Goal: Check status: Check status

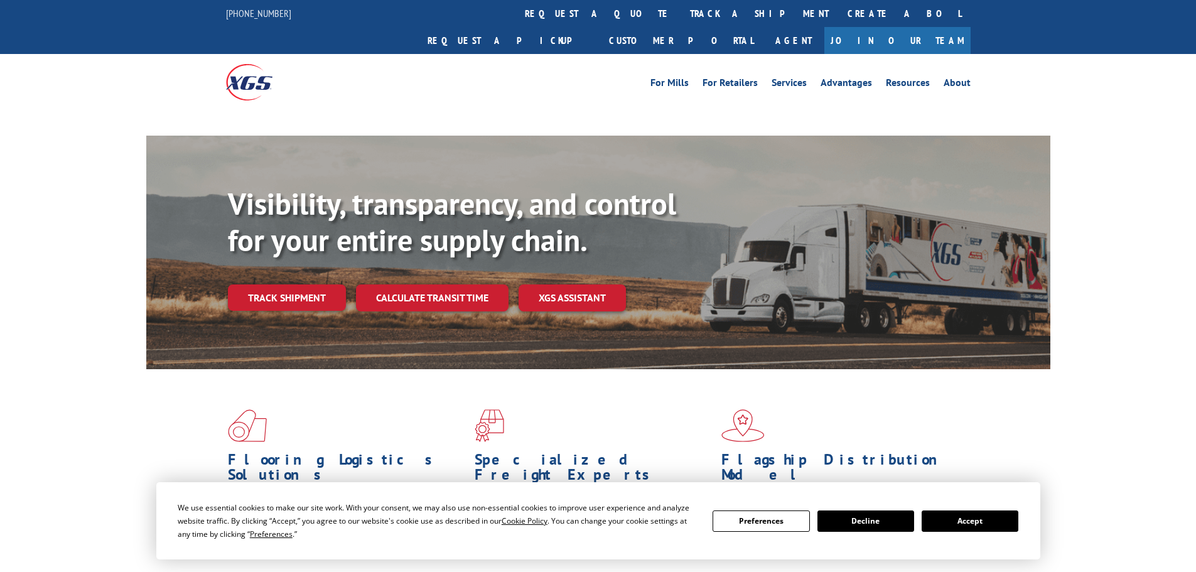
click at [316, 284] on link "Track shipment" at bounding box center [287, 297] width 118 height 26
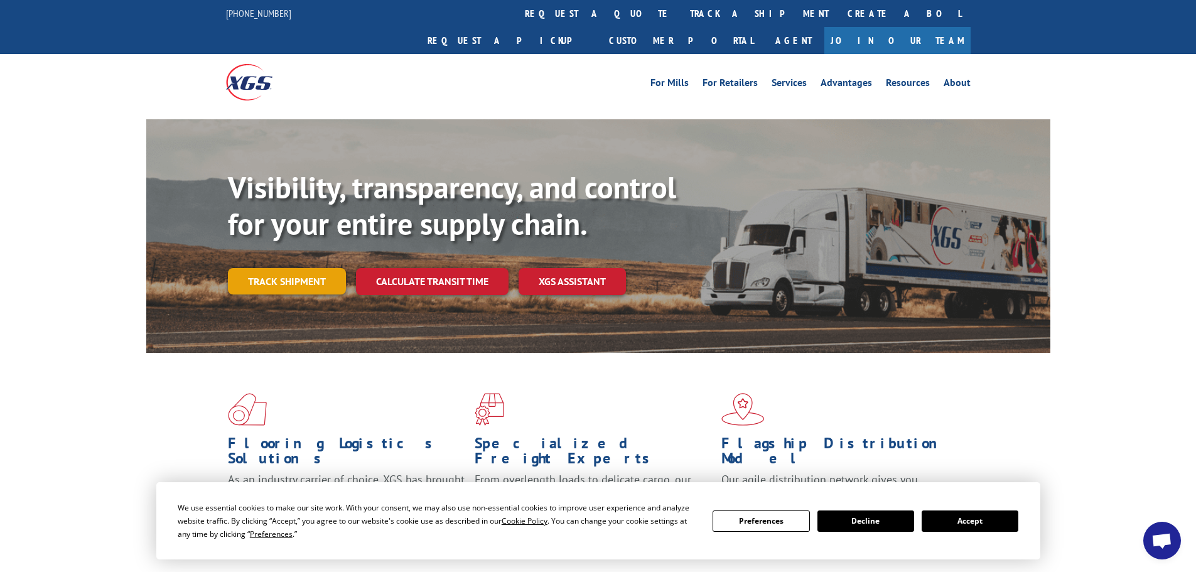
click at [262, 268] on link "Track shipment" at bounding box center [287, 281] width 118 height 26
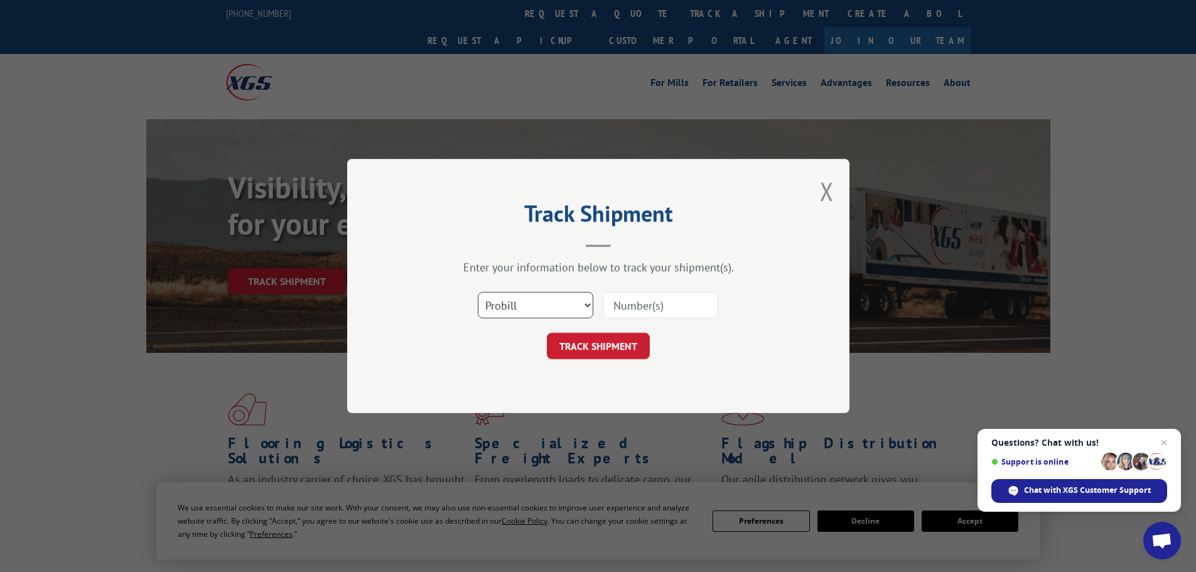
click at [574, 302] on select "Select category... Probill BOL PO" at bounding box center [535, 305] width 115 height 26
select select "bol"
click at [478, 292] on select "Select category... Probill BOL PO" at bounding box center [535, 305] width 115 height 26
click at [642, 309] on input at bounding box center [660, 305] width 115 height 26
paste input "17521863"
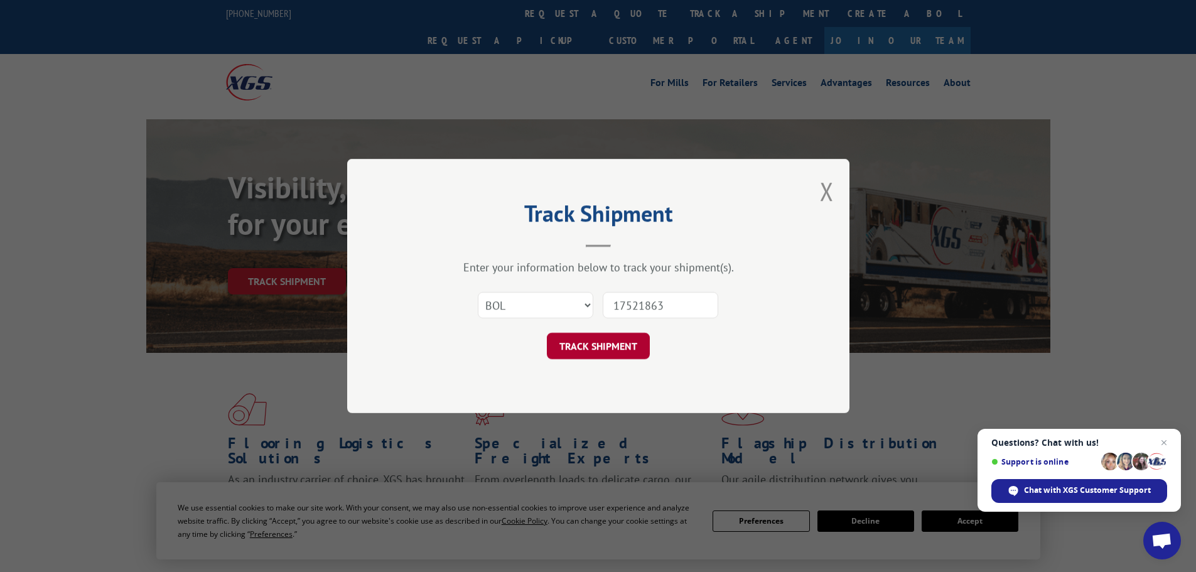
type input "17521863"
click at [630, 348] on button "TRACK SHIPMENT" at bounding box center [598, 346] width 103 height 26
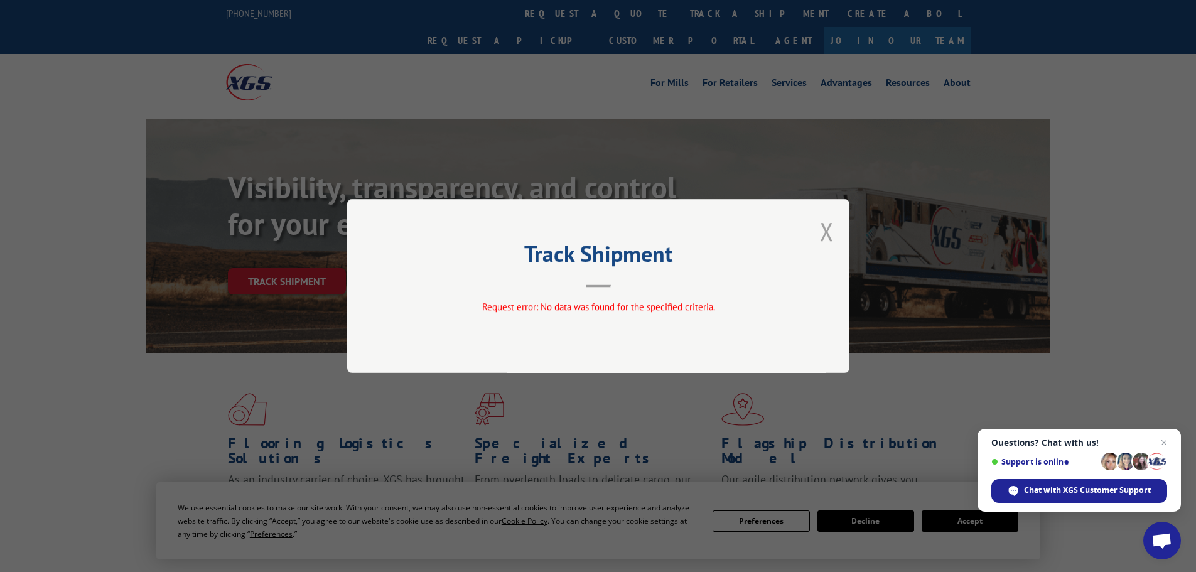
click at [832, 234] on button "Close modal" at bounding box center [827, 231] width 14 height 33
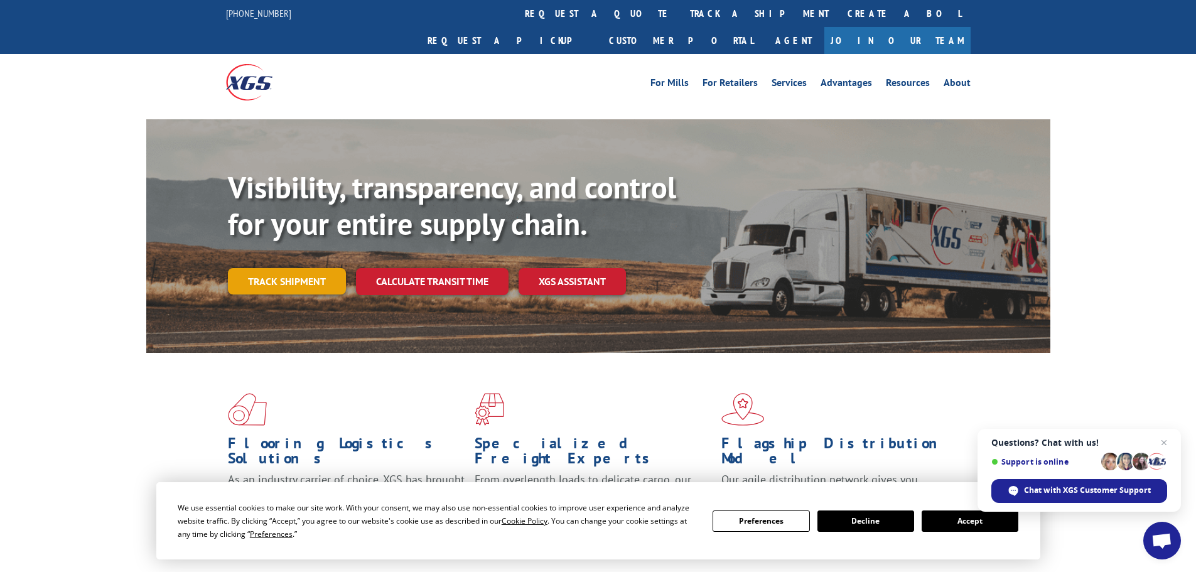
click at [303, 268] on link "Track shipment" at bounding box center [287, 281] width 118 height 26
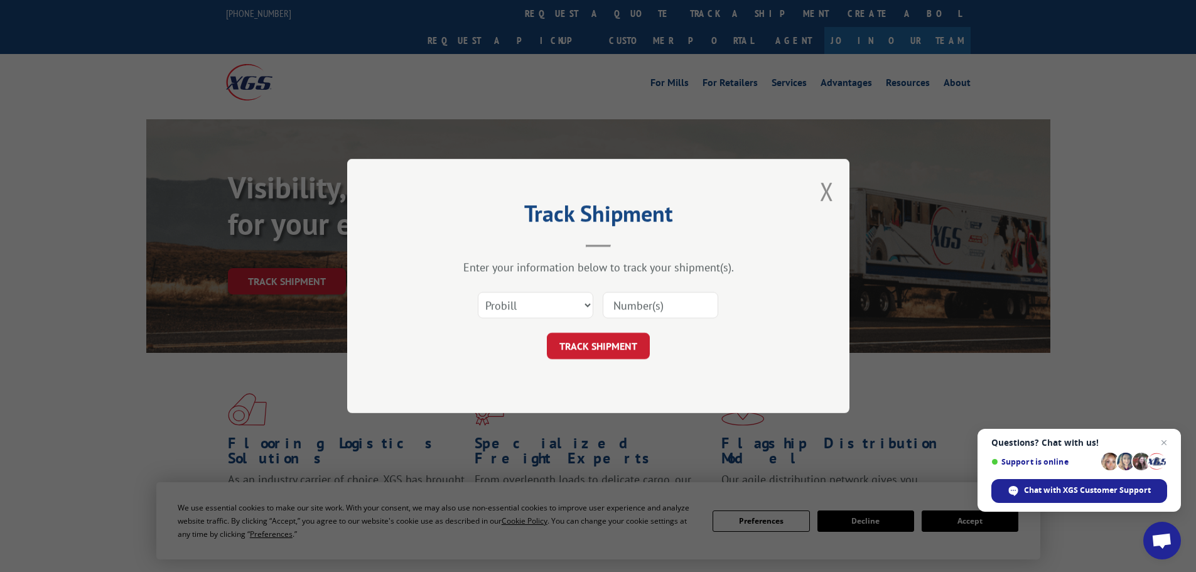
click at [645, 308] on input at bounding box center [660, 305] width 115 height 26
click at [581, 308] on select "Select category... Probill BOL PO" at bounding box center [535, 305] width 115 height 26
select select "bol"
click at [478, 292] on select "Select category... Probill BOL PO" at bounding box center [535, 305] width 115 height 26
click at [621, 308] on input at bounding box center [660, 305] width 115 height 26
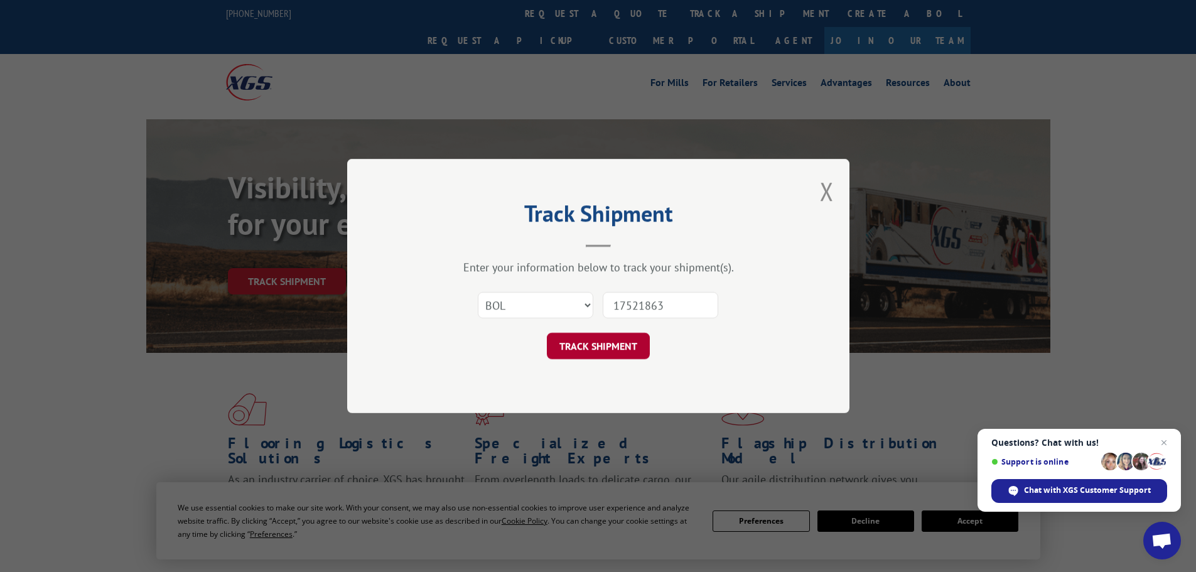
type input "17521863"
click at [643, 351] on button "TRACK SHIPMENT" at bounding box center [598, 346] width 103 height 26
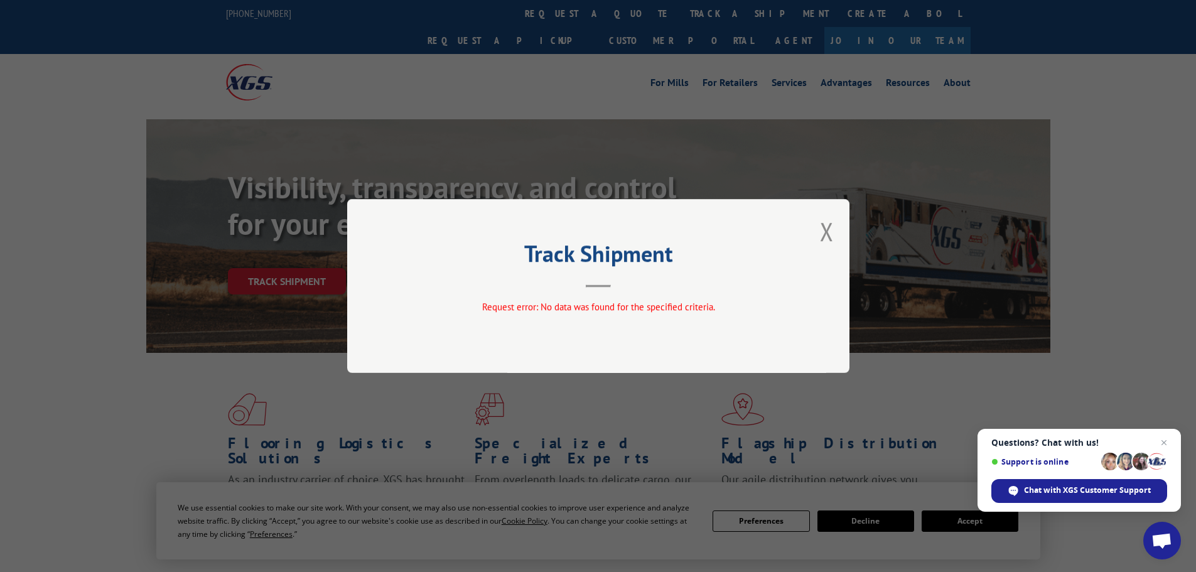
click at [819, 234] on div "Track Shipment Request error: No data was found for the specified criteria." at bounding box center [598, 286] width 502 height 174
click at [825, 232] on button "Close modal" at bounding box center [827, 231] width 14 height 33
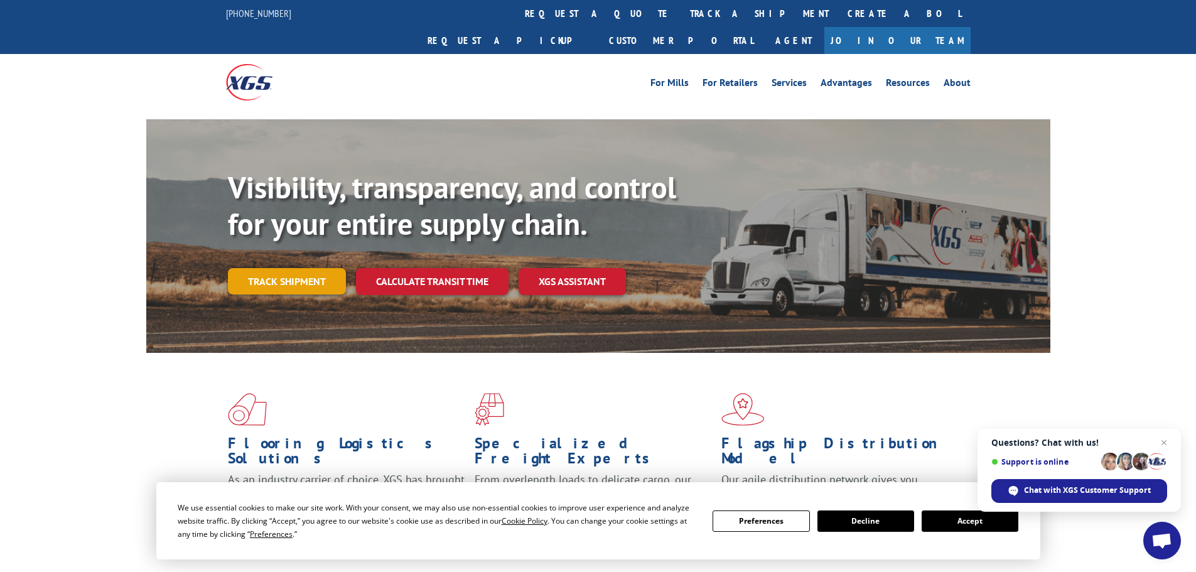
click at [271, 268] on link "Track shipment" at bounding box center [287, 281] width 118 height 26
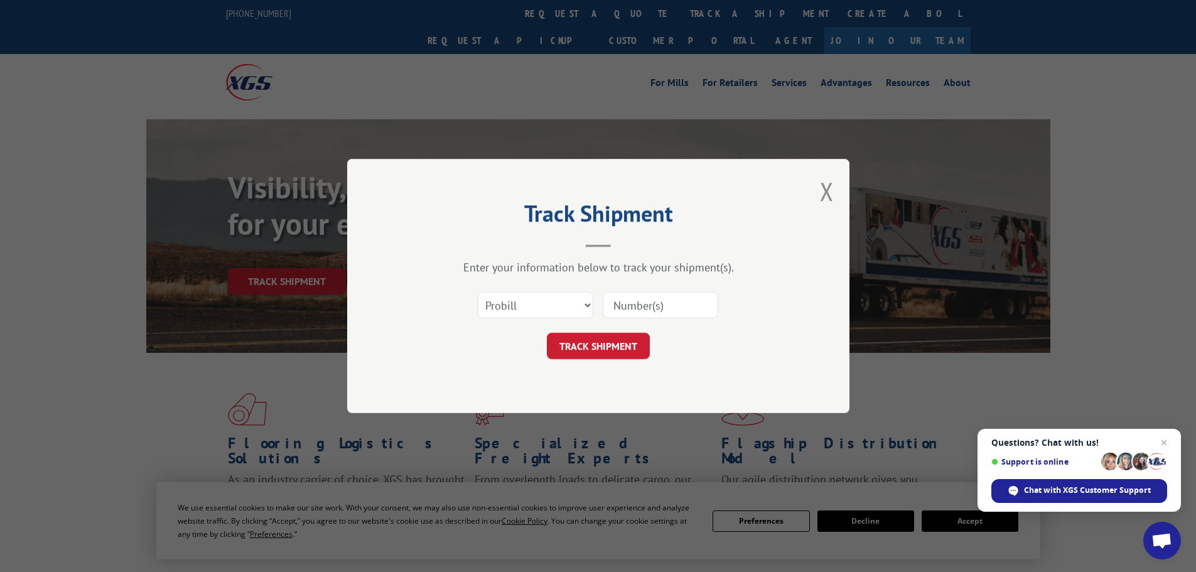
click at [522, 322] on div "Select category... Probill BOL PO" at bounding box center [598, 304] width 377 height 41
click at [621, 312] on input at bounding box center [660, 305] width 115 height 26
type input "17521863"
click at [601, 332] on form "Select category... Probill BOL PO 17521863 TRACK SHIPMENT" at bounding box center [598, 321] width 377 height 75
click at [588, 341] on button "TRACK SHIPMENT" at bounding box center [598, 346] width 103 height 26
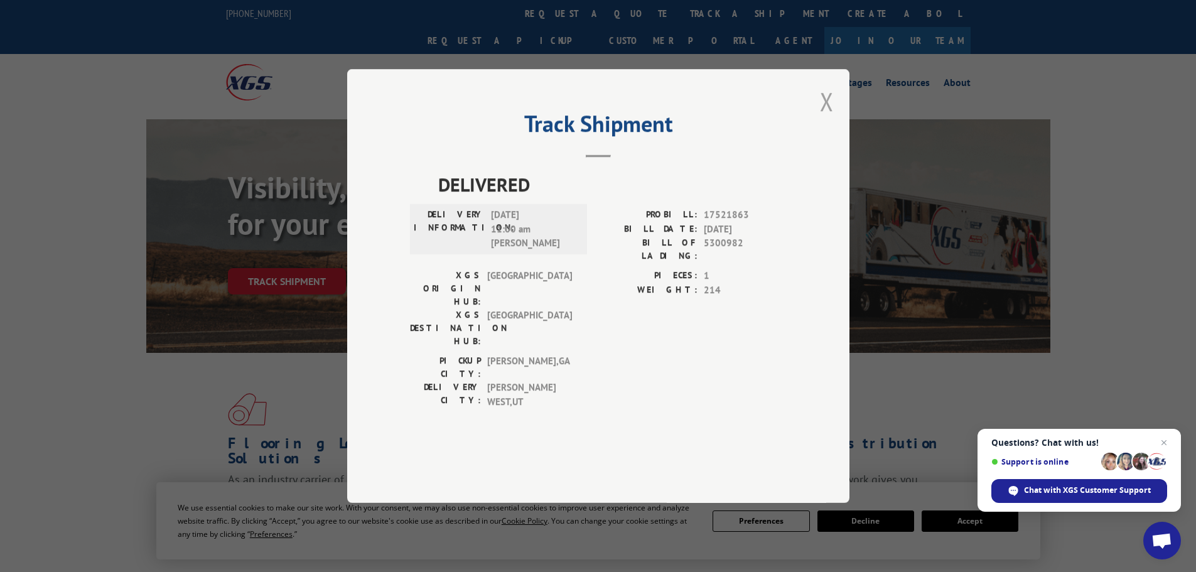
click at [823, 118] on button "Close modal" at bounding box center [827, 101] width 14 height 33
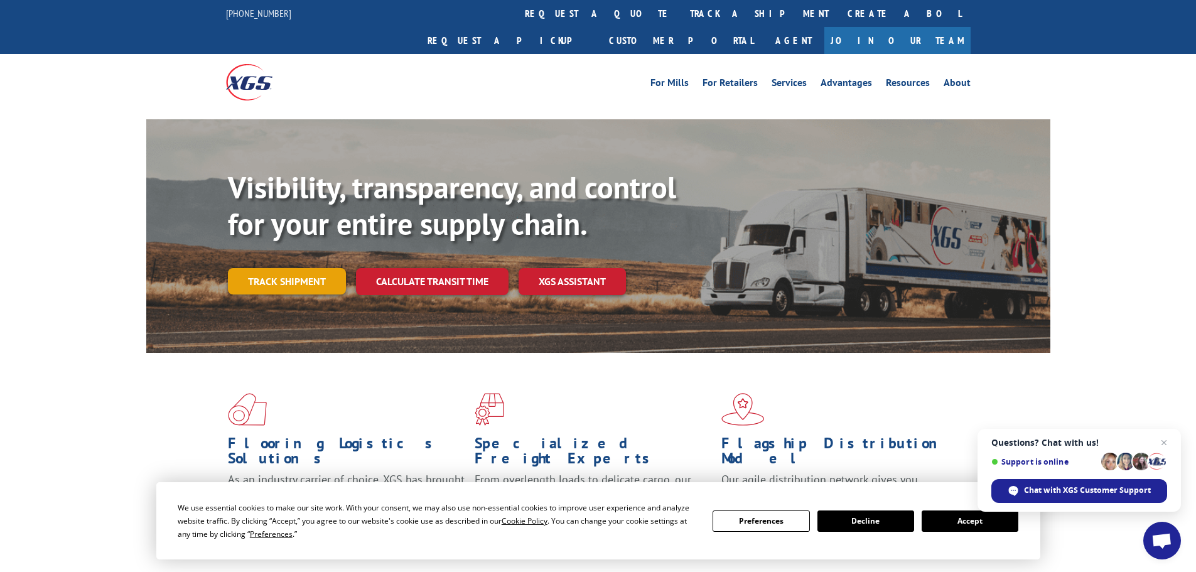
click at [272, 268] on link "Track shipment" at bounding box center [287, 281] width 118 height 26
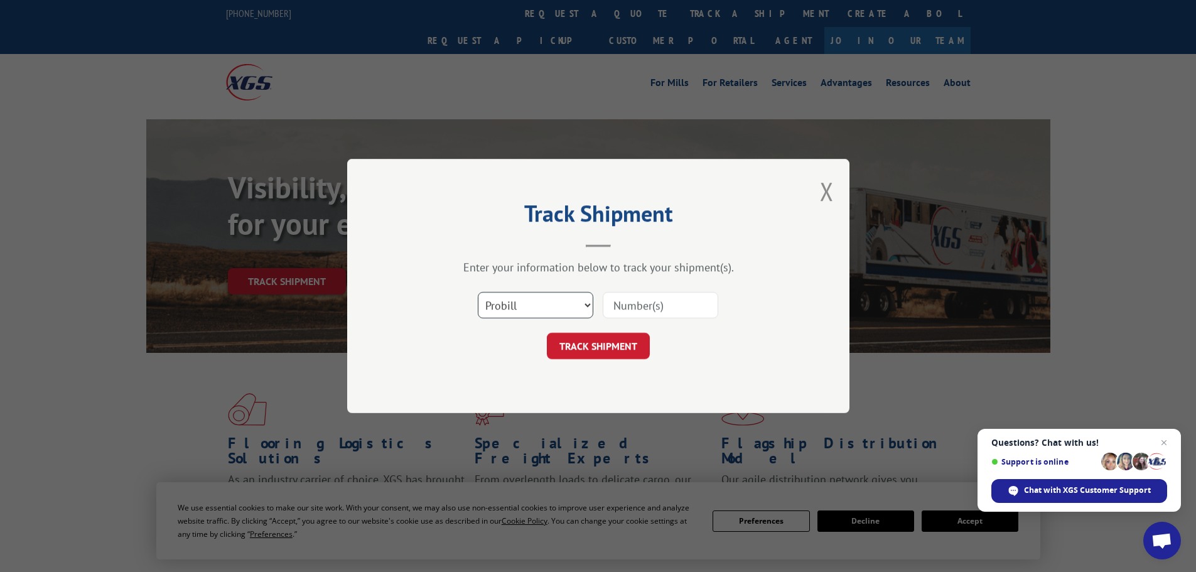
click at [585, 305] on select "Select category... Probill BOL PO" at bounding box center [535, 305] width 115 height 26
click at [478, 292] on select "Select category... Probill BOL PO" at bounding box center [535, 305] width 115 height 26
click at [614, 311] on input at bounding box center [660, 305] width 115 height 26
paste input "14860676"
type input "14860676"
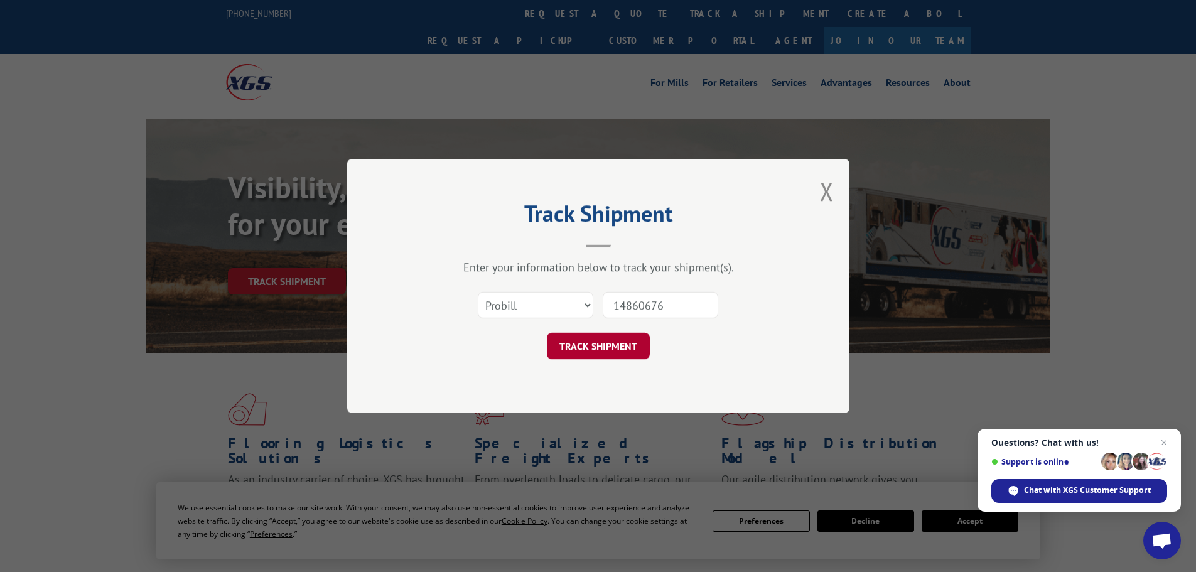
click at [635, 353] on button "TRACK SHIPMENT" at bounding box center [598, 346] width 103 height 26
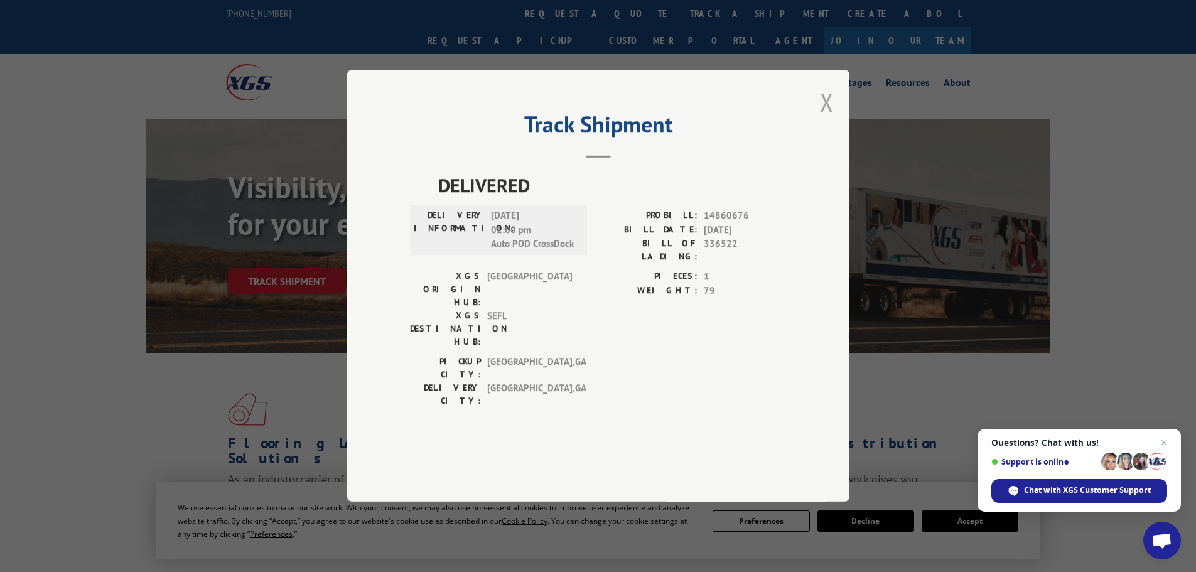
click at [824, 119] on button "Close modal" at bounding box center [827, 101] width 14 height 33
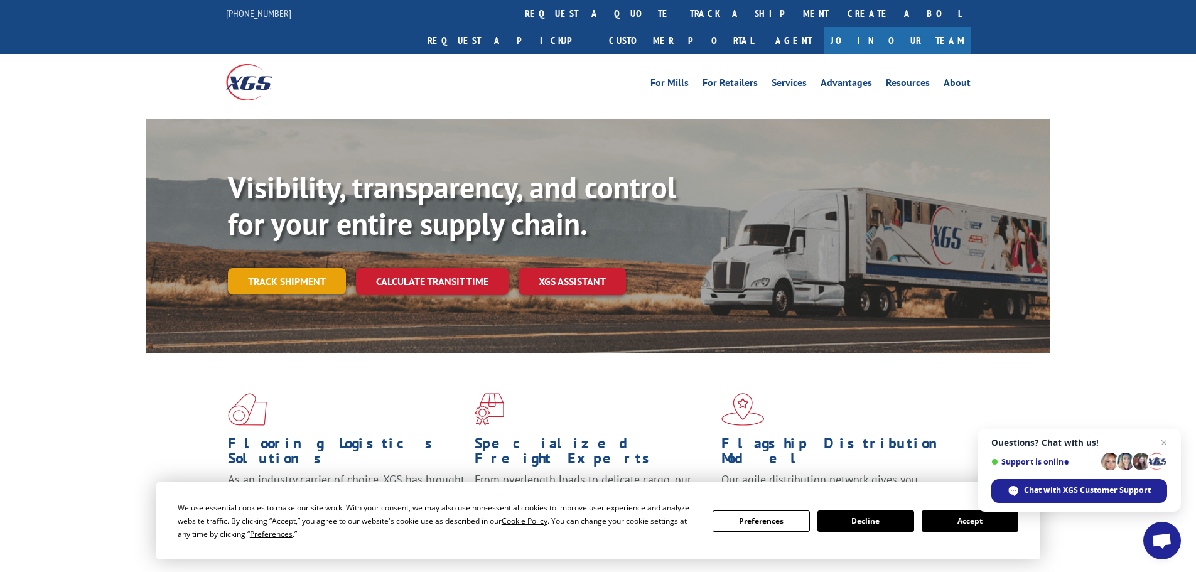
click at [279, 268] on link "Track shipment" at bounding box center [287, 281] width 118 height 26
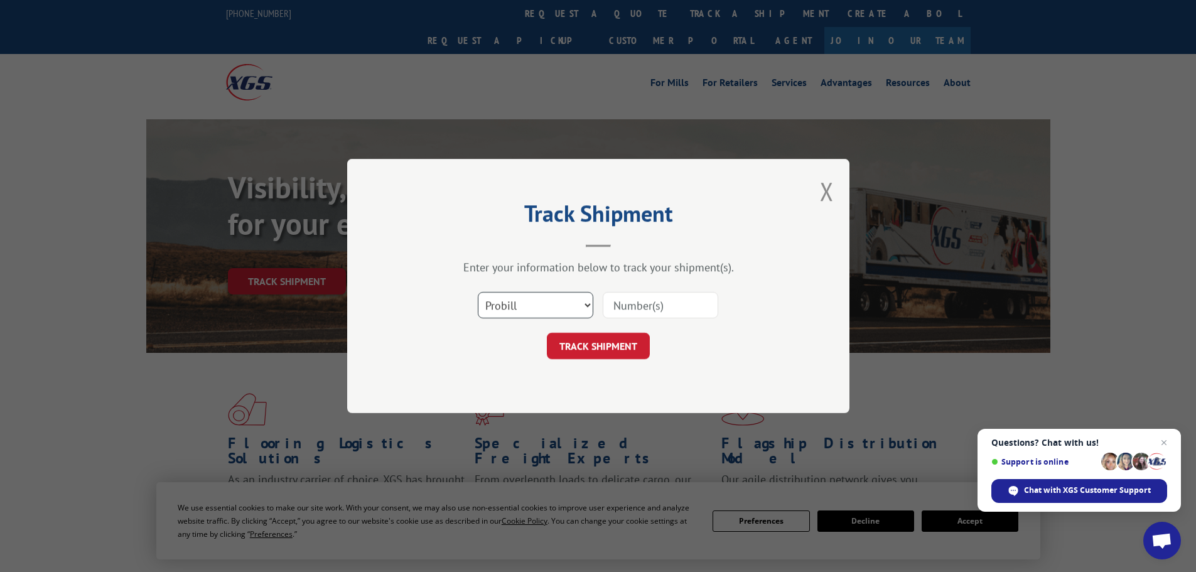
drag, startPoint x: 561, startPoint y: 304, endPoint x: 566, endPoint y: 313, distance: 10.1
click at [561, 304] on select "Select category... Probill BOL PO" at bounding box center [535, 305] width 115 height 26
select select "bol"
click at [478, 292] on select "Select category... Probill BOL PO" at bounding box center [535, 305] width 115 height 26
click at [625, 313] on input at bounding box center [660, 305] width 115 height 26
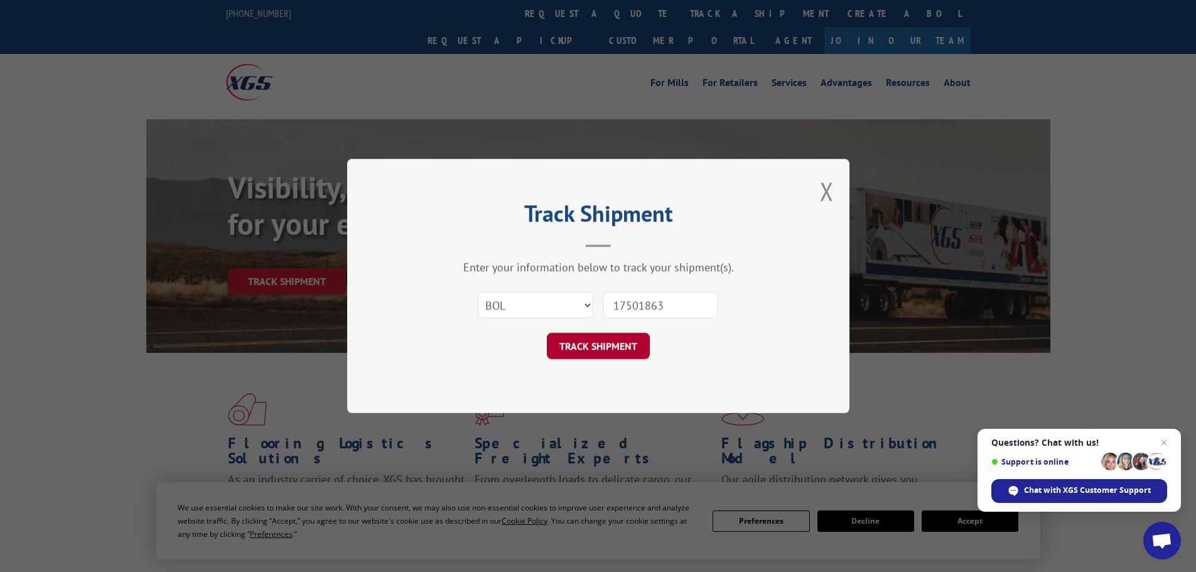
type input "17501863"
click at [616, 345] on button "TRACK SHIPMENT" at bounding box center [598, 346] width 103 height 26
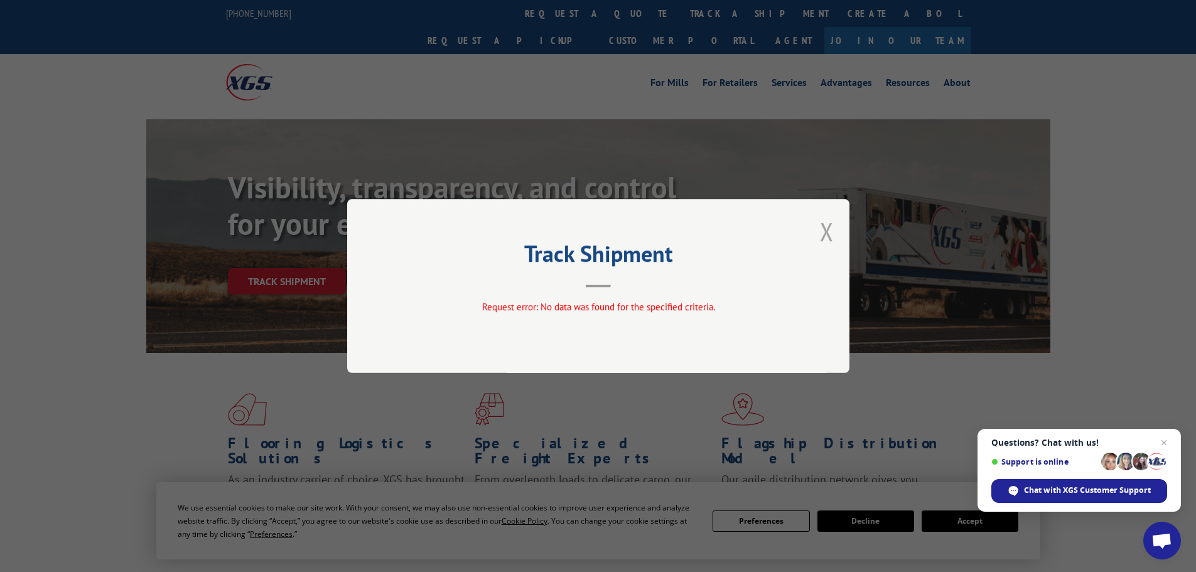
click at [826, 240] on button "Close modal" at bounding box center [827, 231] width 14 height 33
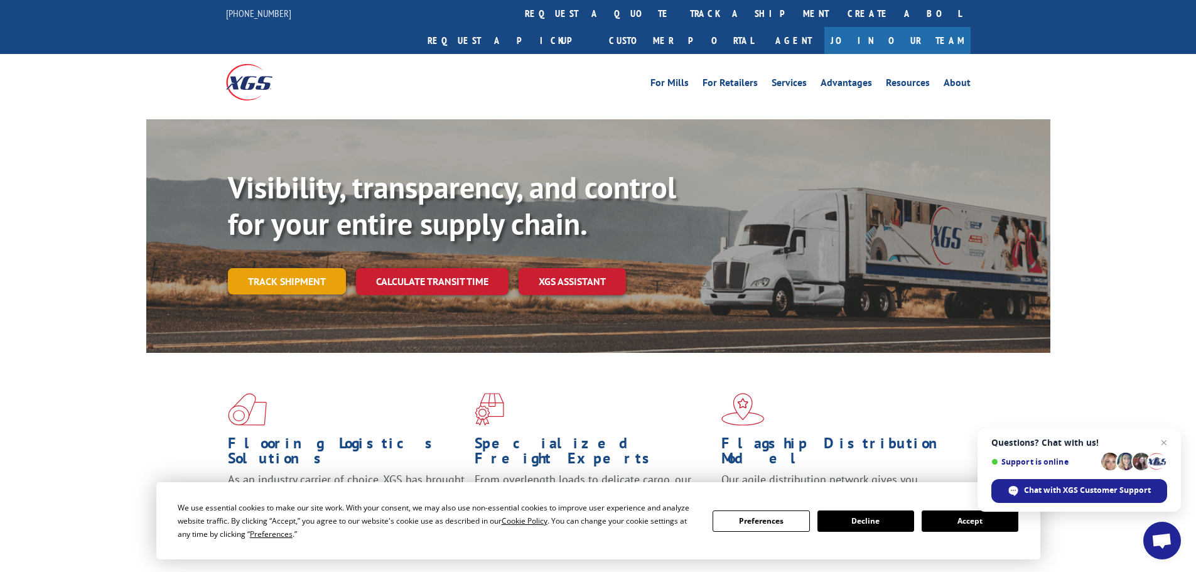
click at [264, 268] on link "Track shipment" at bounding box center [287, 281] width 118 height 26
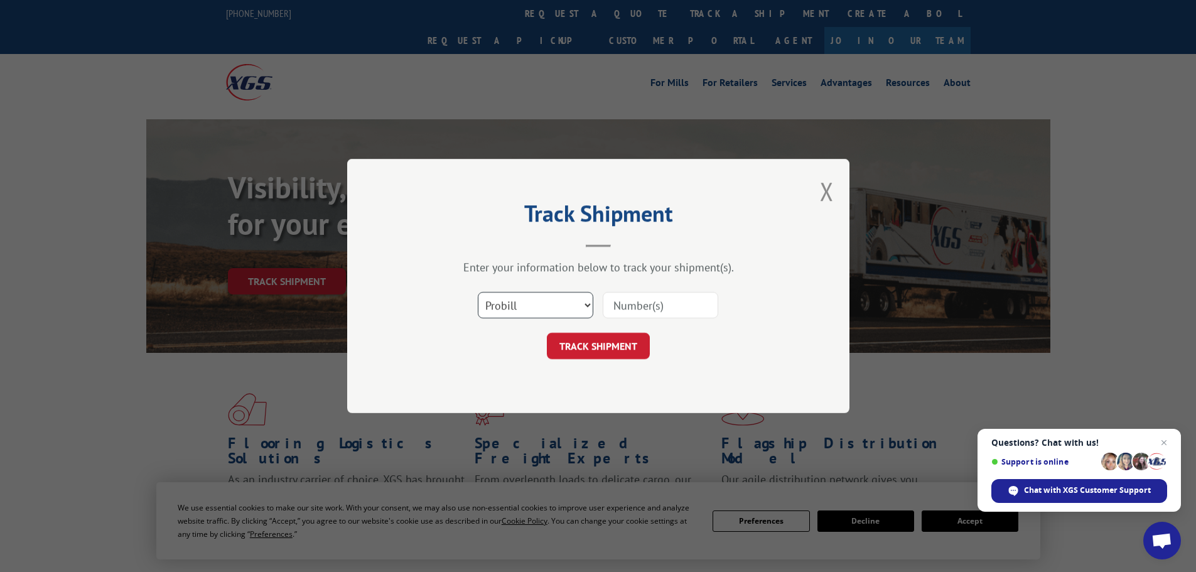
click at [525, 310] on select "Select category... Probill BOL PO" at bounding box center [535, 305] width 115 height 26
click at [478, 292] on select "Select category... Probill BOL PO" at bounding box center [535, 305] width 115 height 26
click at [620, 322] on div "Select category... Probill BOL PO" at bounding box center [598, 304] width 377 height 41
click at [628, 314] on input at bounding box center [660, 305] width 115 height 26
type input "17507863"
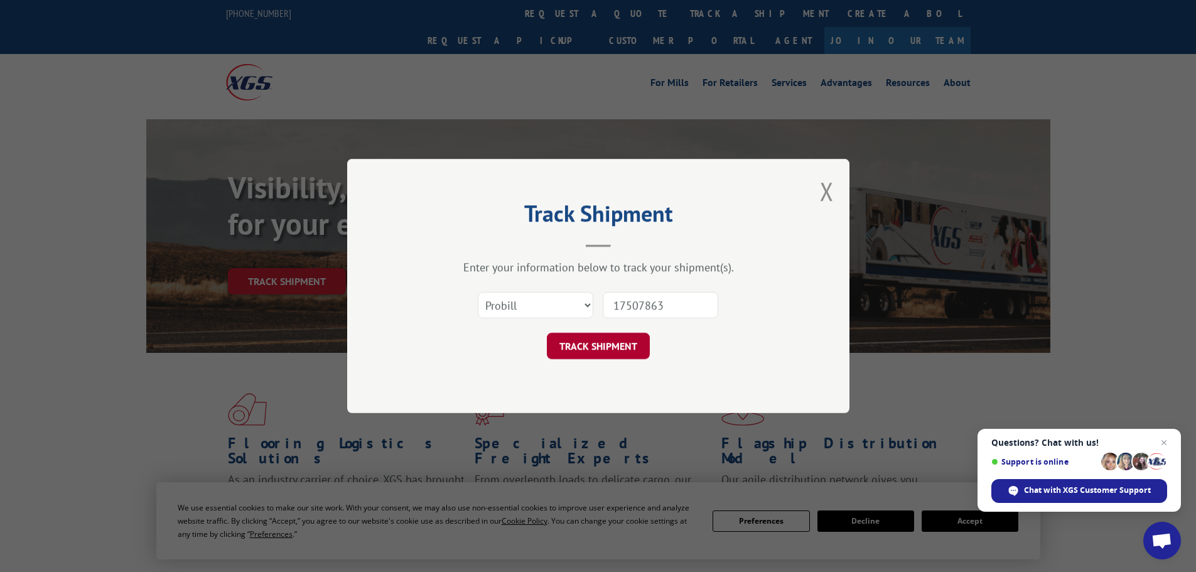
click at [620, 352] on button "TRACK SHIPMENT" at bounding box center [598, 346] width 103 height 26
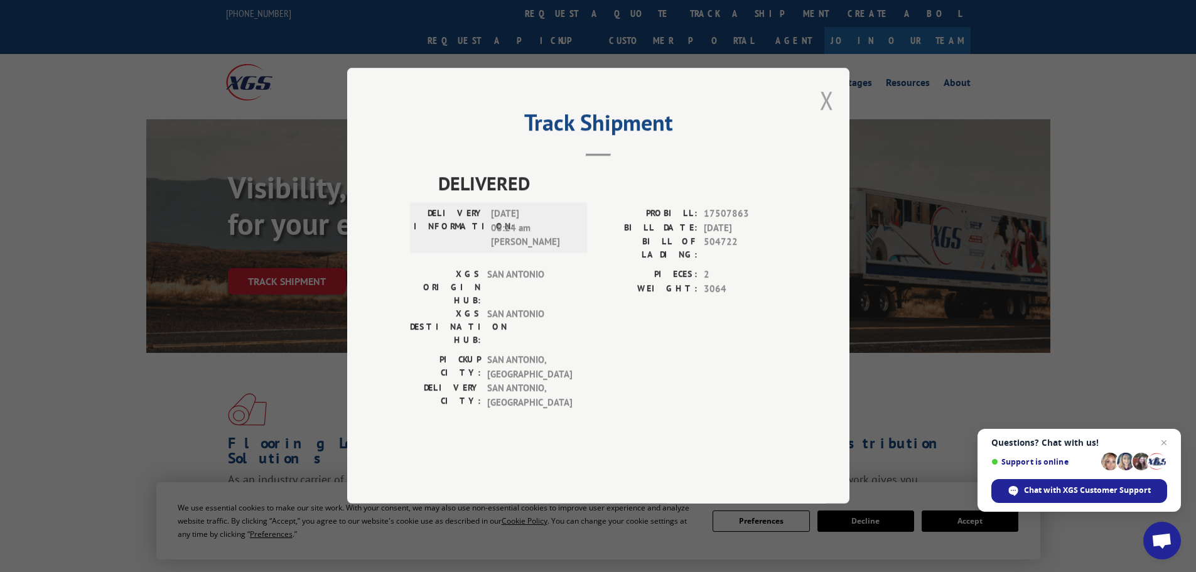
click at [828, 117] on button "Close modal" at bounding box center [827, 99] width 14 height 33
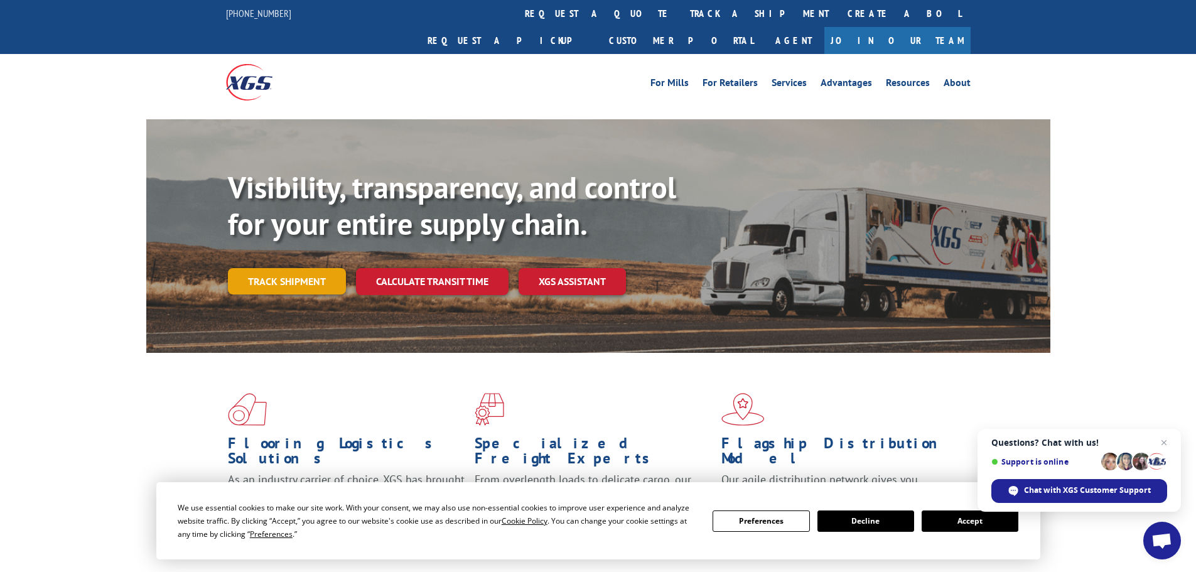
click at [293, 268] on link "Track shipment" at bounding box center [287, 281] width 118 height 26
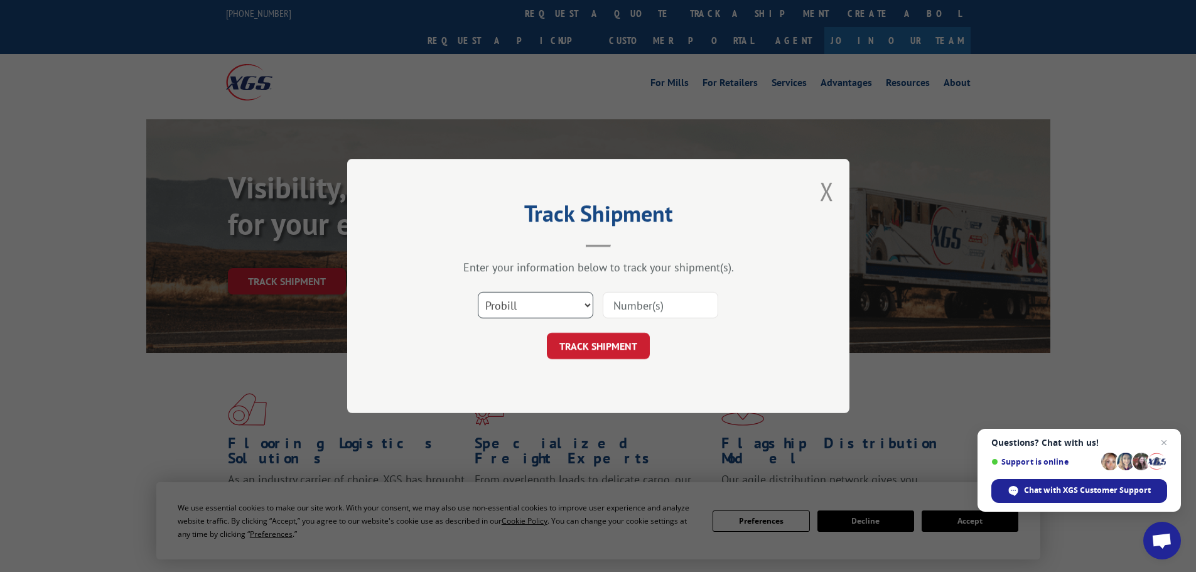
click at [572, 304] on select "Select category... Probill BOL PO" at bounding box center [535, 305] width 115 height 26
select select "po"
click at [478, 292] on select "Select category... Probill BOL PO" at bounding box center [535, 305] width 115 height 26
click at [645, 317] on input at bounding box center [660, 305] width 115 height 26
type input "17501863"
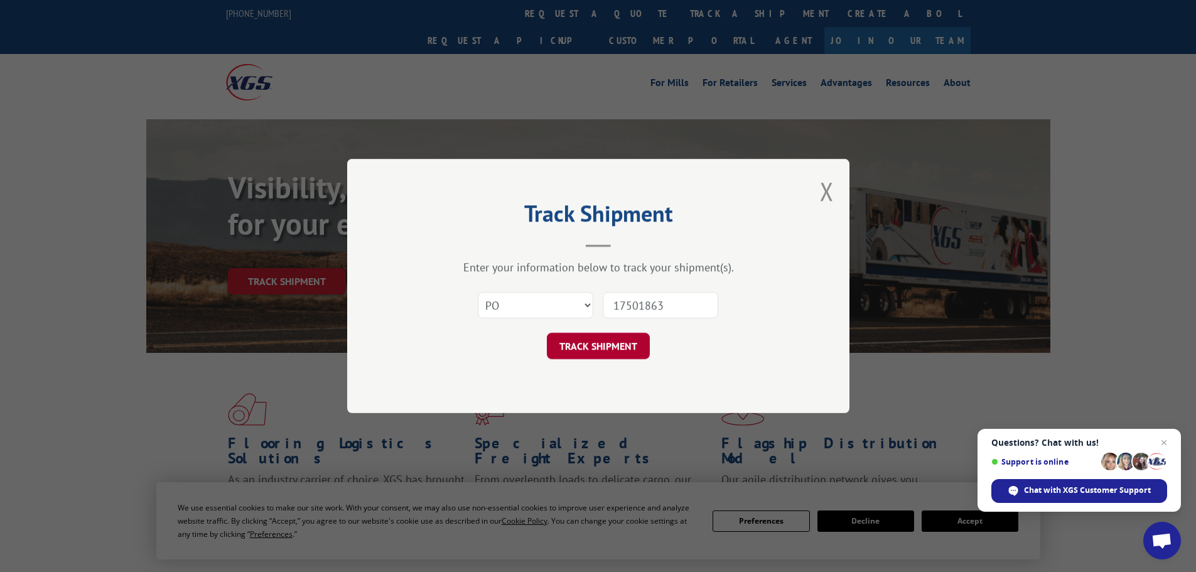
click at [608, 350] on button "TRACK SHIPMENT" at bounding box center [598, 346] width 103 height 26
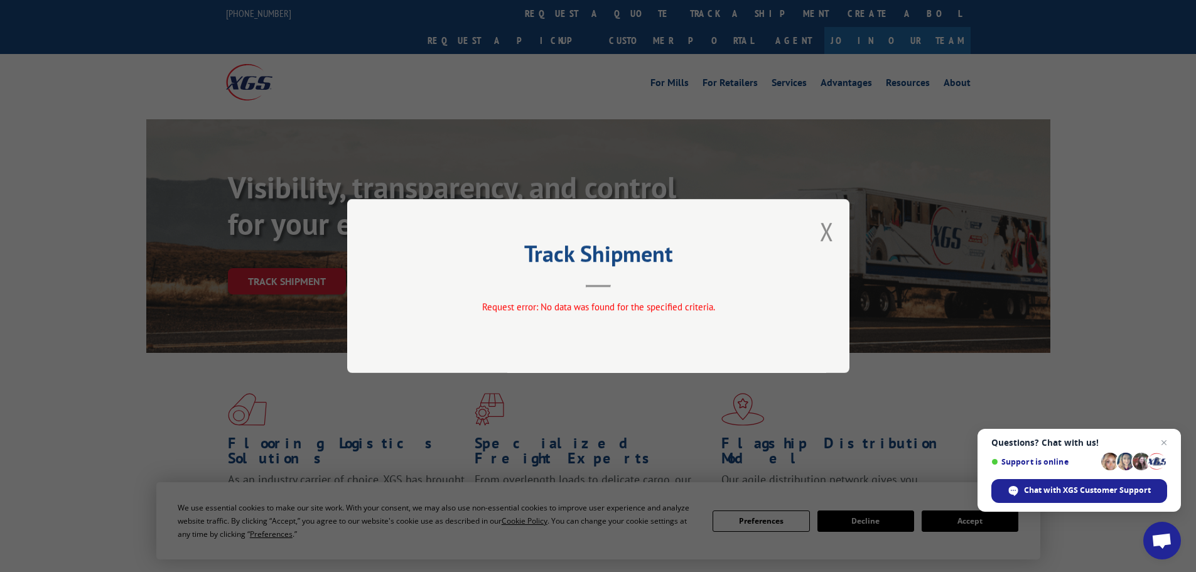
click at [835, 235] on div "Track Shipment Request error: No data was found for the specified criteria." at bounding box center [598, 286] width 502 height 174
click at [833, 235] on button "Close modal" at bounding box center [827, 231] width 14 height 33
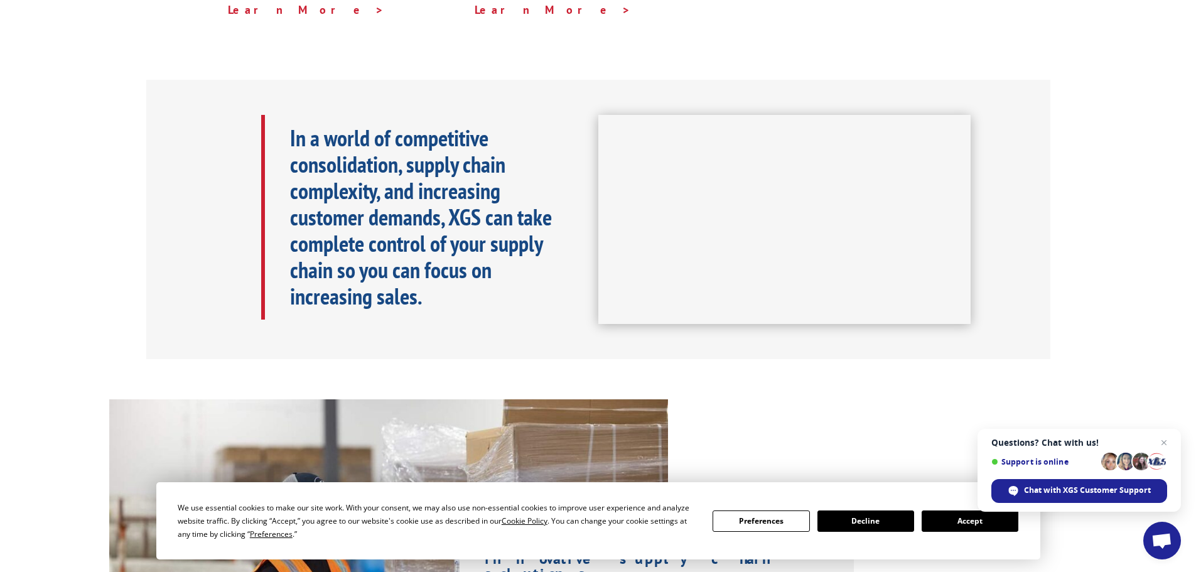
scroll to position [690, 0]
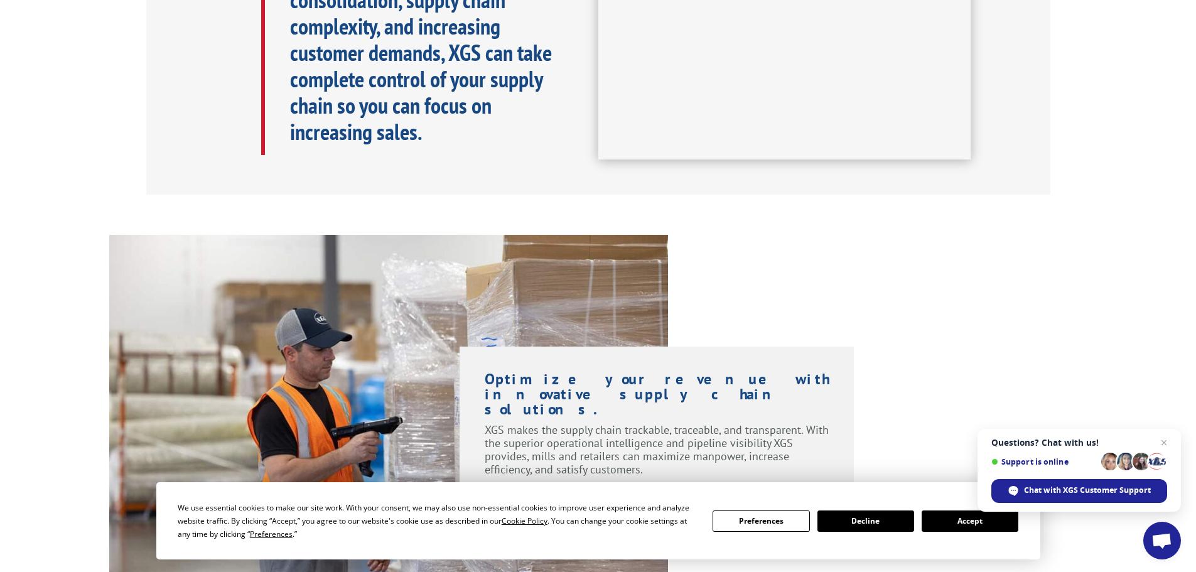
click at [962, 527] on button "Accept" at bounding box center [969, 520] width 97 height 21
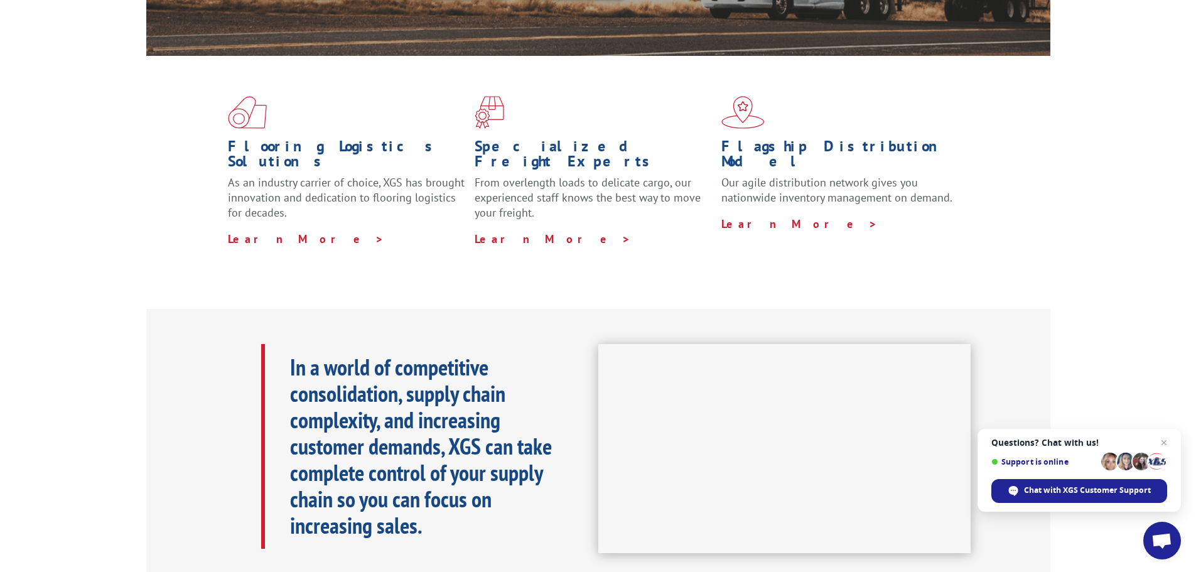
scroll to position [0, 0]
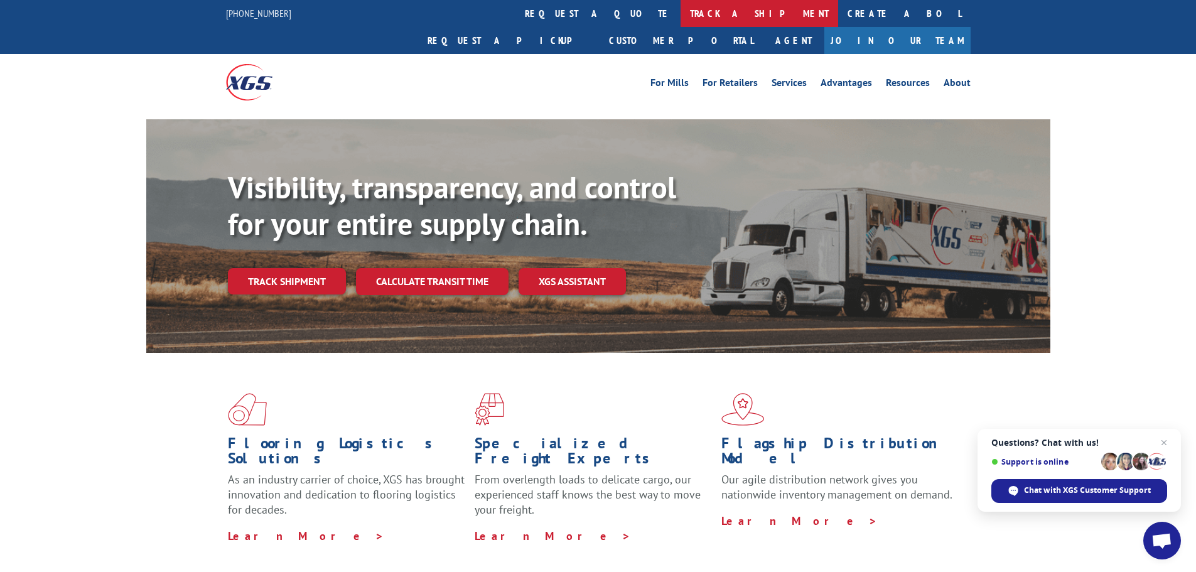
click at [680, 17] on link "track a shipment" at bounding box center [759, 13] width 158 height 27
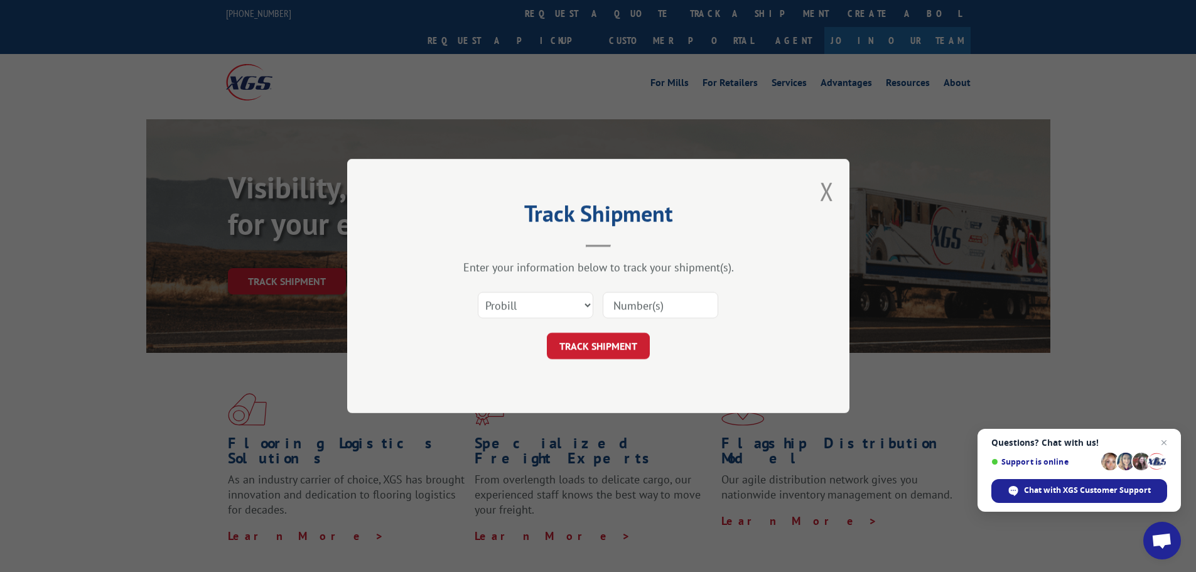
click at [654, 313] on input at bounding box center [660, 305] width 115 height 26
click at [577, 306] on select "Select category... Probill BOL PO" at bounding box center [535, 305] width 115 height 26
click at [574, 308] on select "Select category... Probill BOL PO" at bounding box center [535, 305] width 115 height 26
click at [478, 292] on select "Select category... Probill BOL PO" at bounding box center [535, 305] width 115 height 26
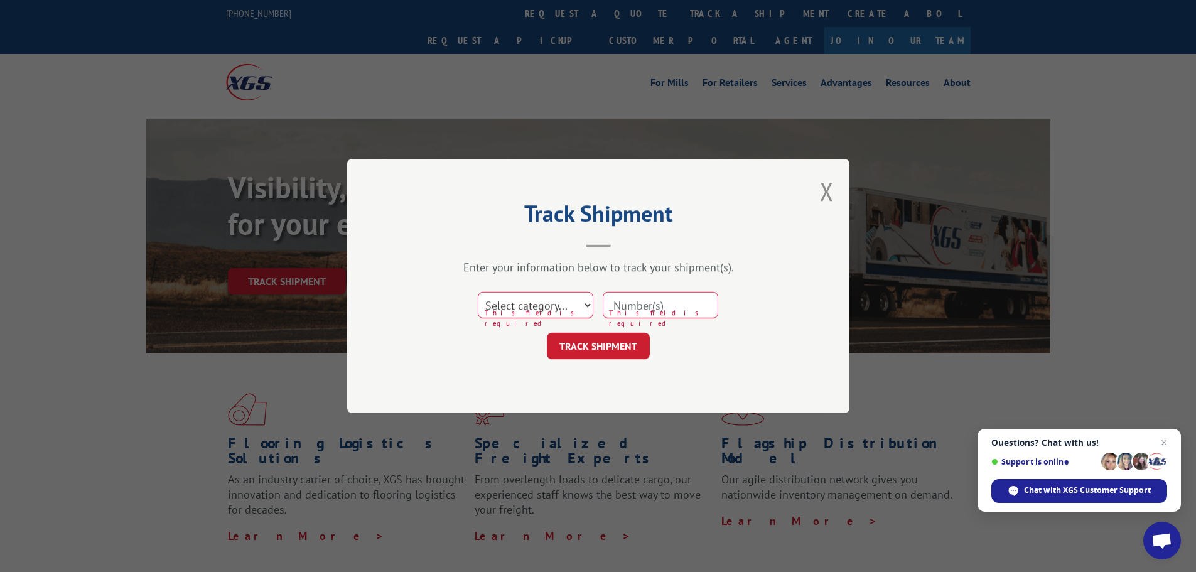
click at [579, 296] on select "Select category... Probill BOL PO" at bounding box center [535, 305] width 115 height 26
select select "probill"
click at [478, 292] on select "Select category... Probill BOL PO" at bounding box center [535, 305] width 115 height 26
click at [634, 311] on input at bounding box center [660, 305] width 115 height 26
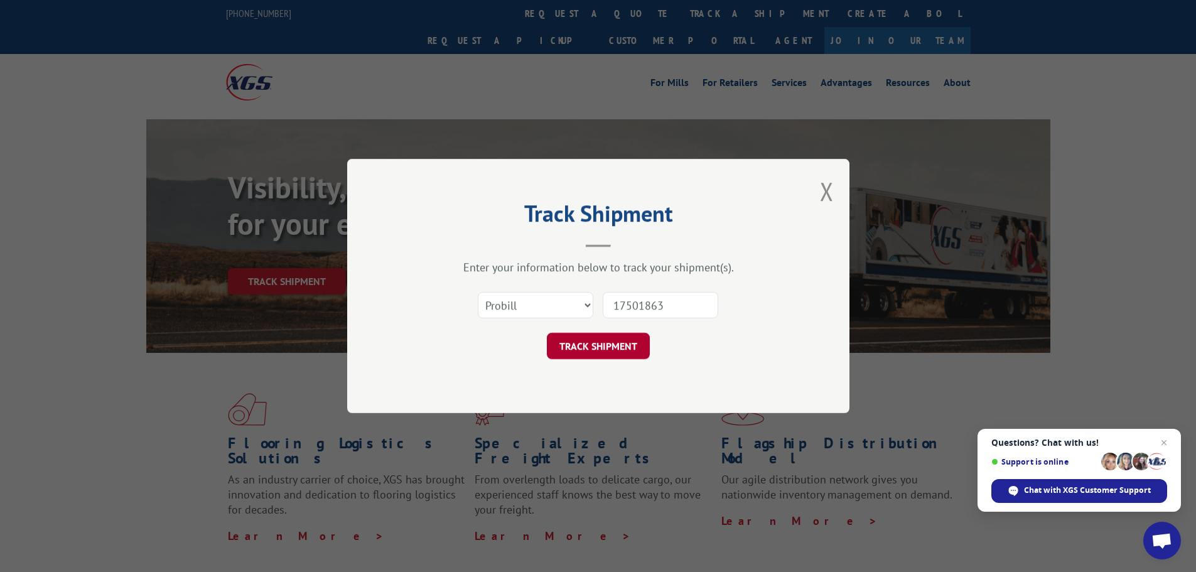
type input "17501863"
click at [599, 338] on button "TRACK SHIPMENT" at bounding box center [598, 346] width 103 height 26
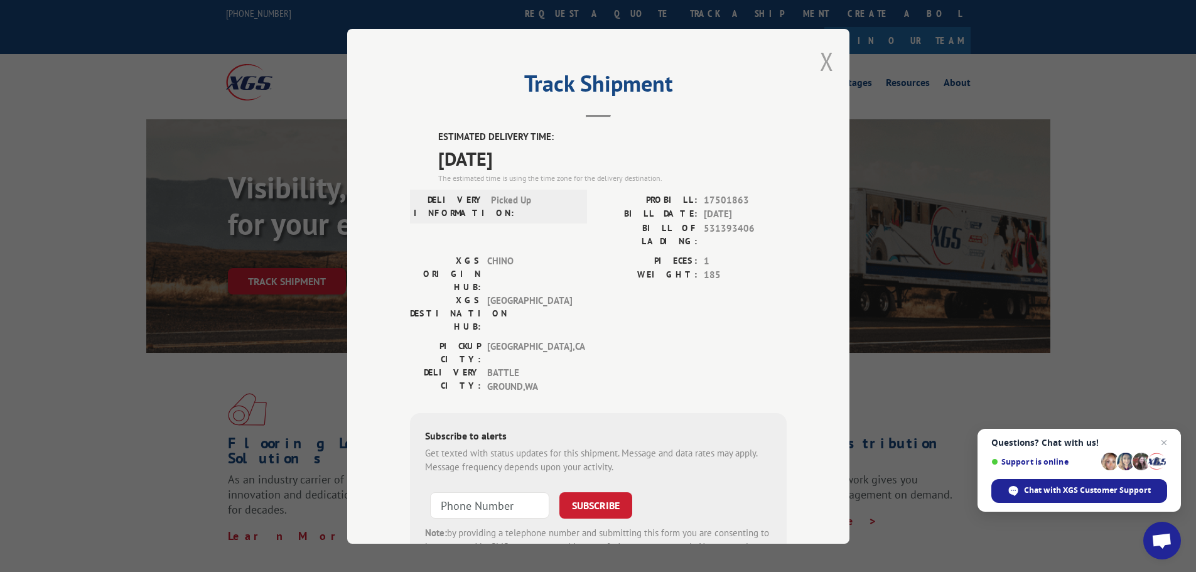
click at [827, 65] on button "Close modal" at bounding box center [827, 61] width 14 height 33
